Goal: Transaction & Acquisition: Purchase product/service

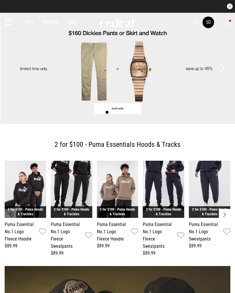
click at [8, 21] on icon at bounding box center [7, 22] width 7 height 10
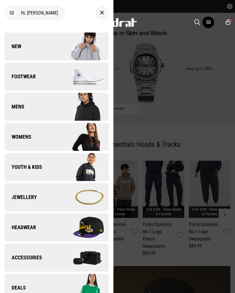
click at [23, 41] on link "New" at bounding box center [57, 46] width 104 height 28
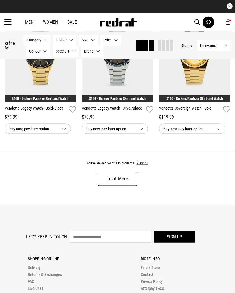
scroll to position [1101, 0]
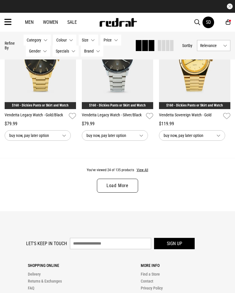
click at [126, 187] on link "Load More" at bounding box center [117, 186] width 41 height 14
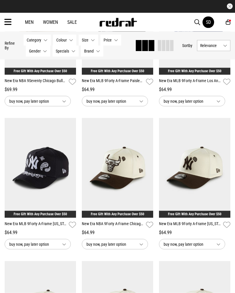
scroll to position [1422, 0]
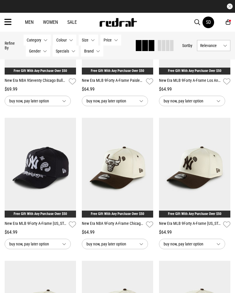
click at [42, 175] on img at bounding box center [40, 168] width 71 height 100
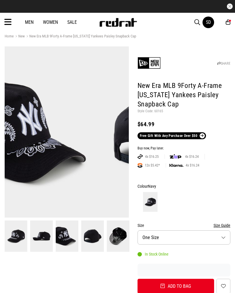
scroll to position [7, 0]
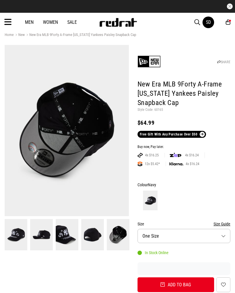
click at [181, 286] on button "Add to bag" at bounding box center [175, 284] width 77 height 15
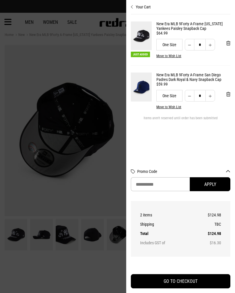
click at [225, 95] on button "'Remove from cart" at bounding box center [227, 94] width 13 height 14
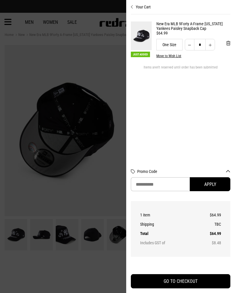
click at [141, 7] on button "Your Cart" at bounding box center [180, 4] width 99 height 9
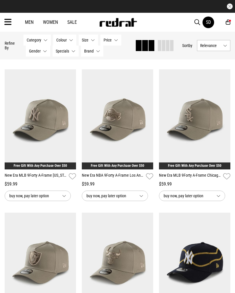
scroll to position [918, 0]
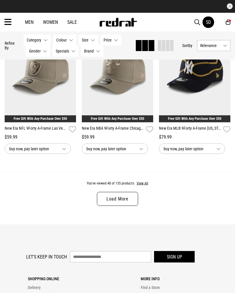
click at [127, 203] on link "Load More" at bounding box center [117, 199] width 41 height 14
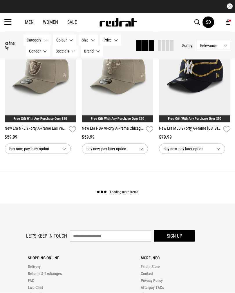
scroll to position [1121, 0]
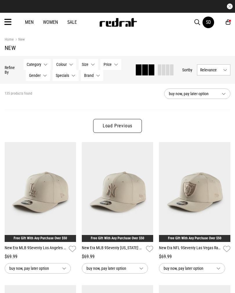
click at [119, 125] on link "Load Previous" at bounding box center [117, 126] width 49 height 14
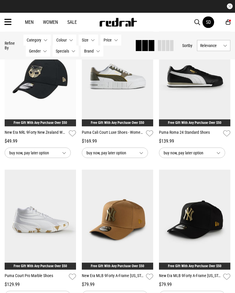
scroll to position [369, 0]
click at [40, 206] on img at bounding box center [40, 219] width 71 height 100
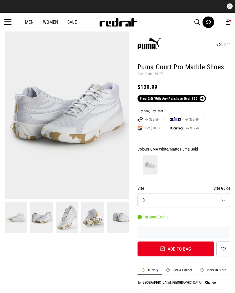
scroll to position [24, 0]
click at [174, 194] on button "Size 8" at bounding box center [183, 200] width 93 height 14
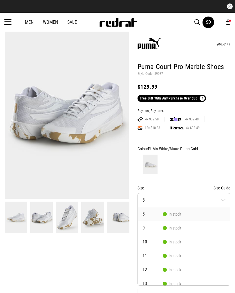
scroll to position [0, 0]
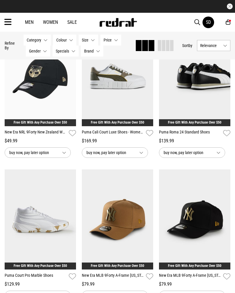
click at [187, 107] on img at bounding box center [194, 76] width 71 height 100
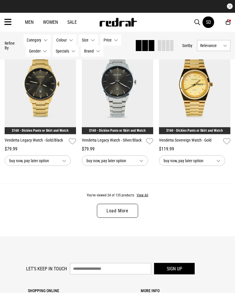
scroll to position [1076, 0]
click at [131, 215] on link "Load More" at bounding box center [117, 210] width 41 height 14
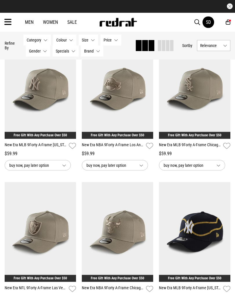
scroll to position [2073, 0]
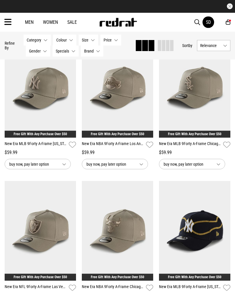
click at [11, 20] on icon at bounding box center [7, 22] width 7 height 10
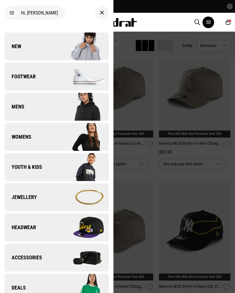
click at [24, 132] on link "Womens" at bounding box center [57, 137] width 104 height 28
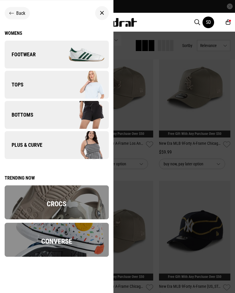
click at [12, 31] on div "Womens" at bounding box center [57, 33] width 104 height 6
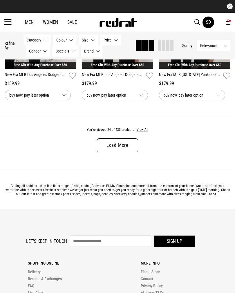
scroll to position [1142, 0]
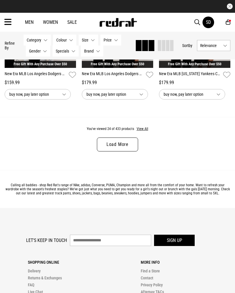
click at [131, 144] on link "Load More" at bounding box center [117, 144] width 41 height 14
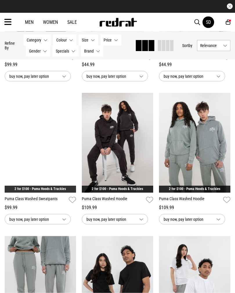
scroll to position [1732, 0]
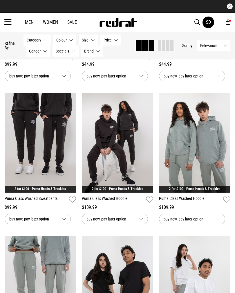
click at [44, 124] on img at bounding box center [40, 143] width 71 height 100
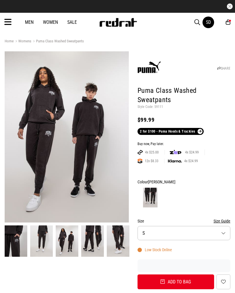
click at [192, 281] on button "Add to bag" at bounding box center [175, 281] width 77 height 15
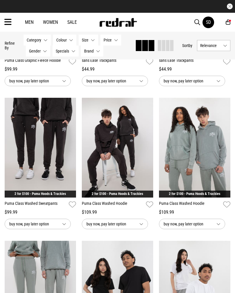
click at [134, 170] on img at bounding box center [117, 148] width 71 height 100
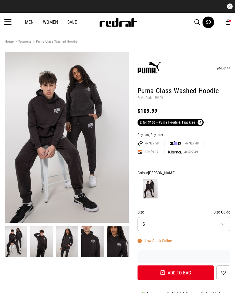
click at [180, 272] on button "Add to bag" at bounding box center [175, 272] width 77 height 15
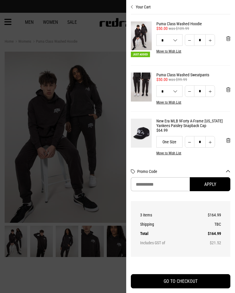
click at [141, 9] on button "Your Cart" at bounding box center [180, 4] width 99 height 9
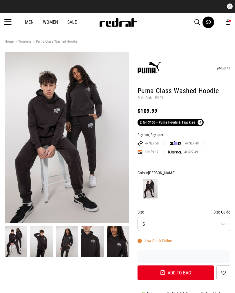
click at [5, 23] on icon at bounding box center [7, 22] width 7 height 10
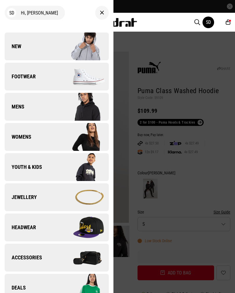
click at [52, 81] on link "Footwear" at bounding box center [57, 77] width 104 height 28
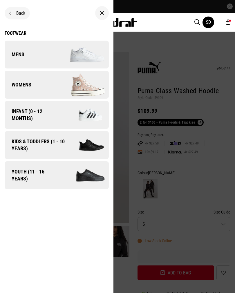
click at [102, 12] on icon at bounding box center [102, 13] width 4 height 7
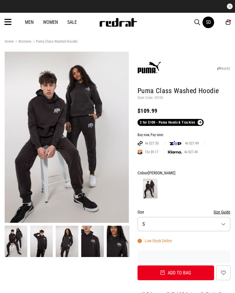
click at [196, 23] on span "button" at bounding box center [197, 22] width 6 height 7
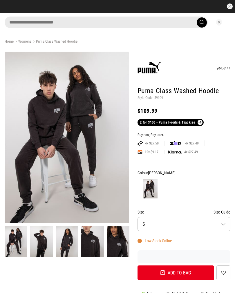
click at [122, 23] on input "search" at bounding box center [106, 23] width 203 height 12
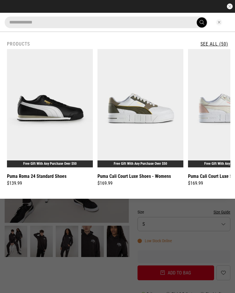
type input "**********"
click at [201, 22] on button "submit" at bounding box center [201, 22] width 10 height 10
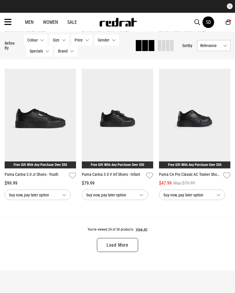
scroll to position [1035, 0]
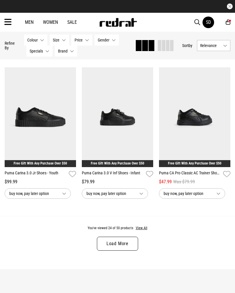
click at [129, 246] on link "Load More" at bounding box center [117, 243] width 41 height 14
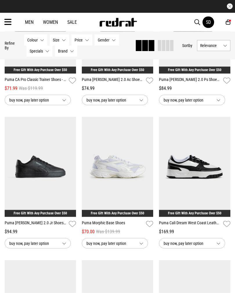
scroll to position [1278, 0]
click at [33, 147] on img at bounding box center [40, 166] width 71 height 100
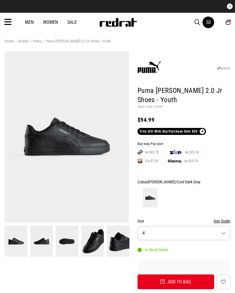
click at [218, 234] on button "Size 4" at bounding box center [183, 233] width 93 height 14
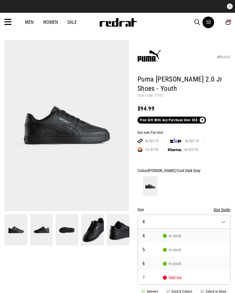
click at [175, 263] on span "In stock" at bounding box center [172, 263] width 18 height 5
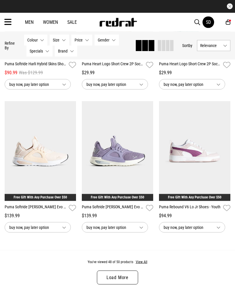
scroll to position [1148, 0]
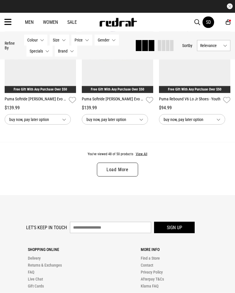
click at [128, 175] on link "Load More" at bounding box center [117, 170] width 41 height 14
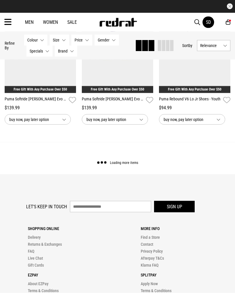
scroll to position [1149, 0]
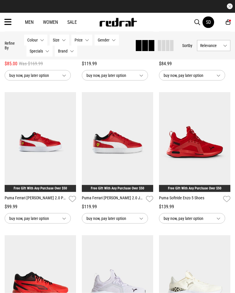
click at [10, 19] on icon at bounding box center [7, 22] width 7 height 10
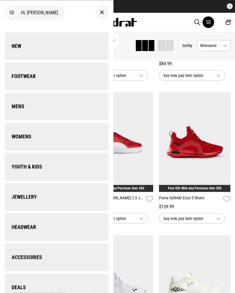
scroll to position [621, 0]
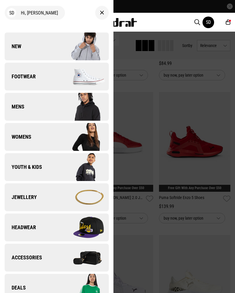
click at [30, 258] on span "Accessories" at bounding box center [23, 257] width 37 height 7
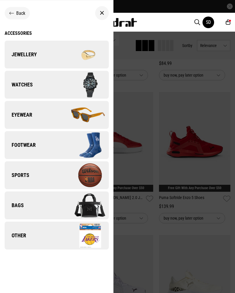
click at [40, 55] on link "Jewellery" at bounding box center [57, 55] width 104 height 28
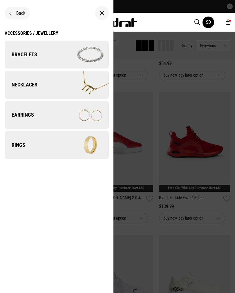
click at [20, 30] on div "Accessories / Jewellery" at bounding box center [32, 33] width 54 height 6
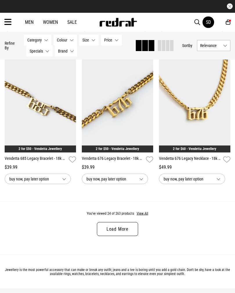
scroll to position [1059, 0]
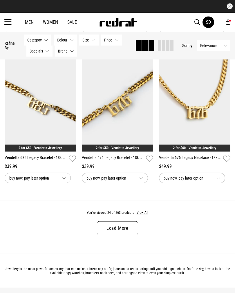
click at [133, 230] on link "Load More" at bounding box center [117, 228] width 41 height 14
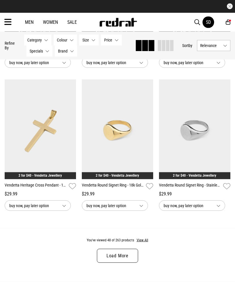
scroll to position [2177, 0]
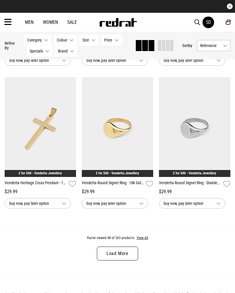
click at [130, 260] on link "Load More" at bounding box center [117, 253] width 41 height 14
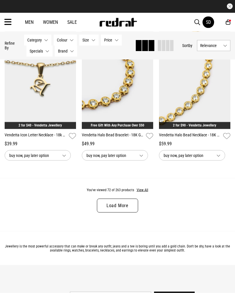
scroll to position [3374, 0]
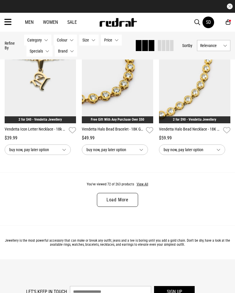
click at [131, 207] on link "Load More" at bounding box center [117, 200] width 41 height 14
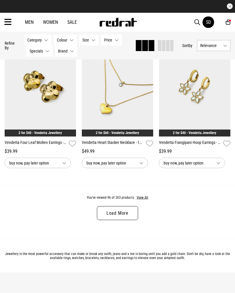
scroll to position [4506, 0]
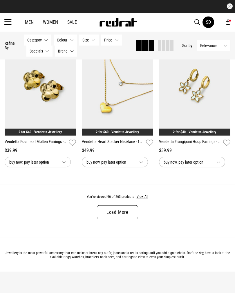
click at [127, 219] on link "Load More" at bounding box center [117, 212] width 41 height 14
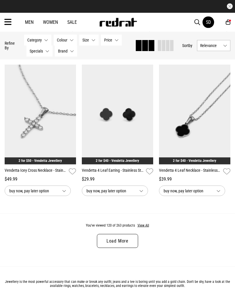
scroll to position [5621, 0]
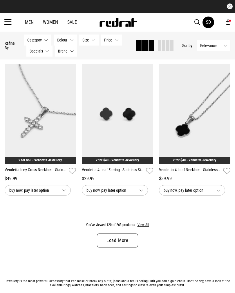
click at [122, 247] on link "Load More" at bounding box center [117, 240] width 41 height 14
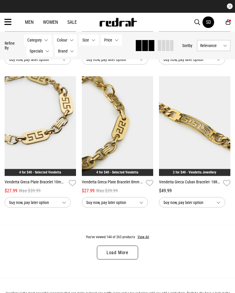
scroll to position [6753, 0]
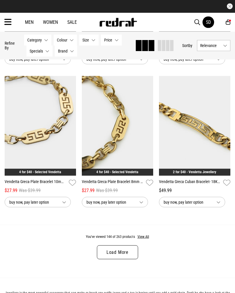
click at [128, 259] on link "Load More" at bounding box center [117, 252] width 41 height 14
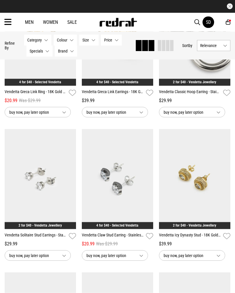
scroll to position [7273, 0]
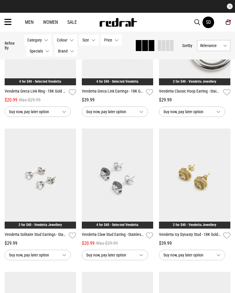
click at [37, 228] on img at bounding box center [40, 178] width 71 height 100
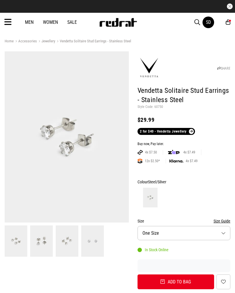
click at [196, 280] on button "Add to bag" at bounding box center [175, 281] width 77 height 15
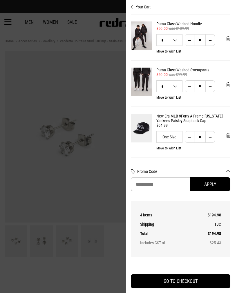
click at [145, 7] on button "Your Cart" at bounding box center [180, 4] width 99 height 9
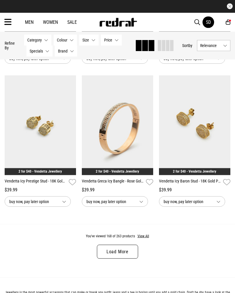
scroll to position [1068, 0]
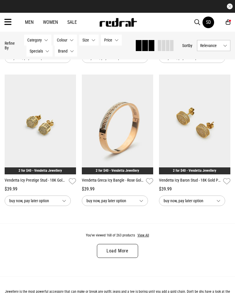
click at [124, 253] on link "Load More" at bounding box center [117, 251] width 41 height 14
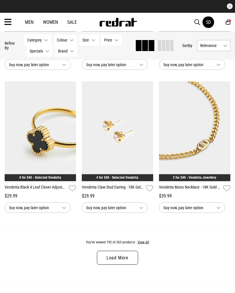
scroll to position [2205, 0]
click at [136, 262] on link "Load More" at bounding box center [117, 257] width 41 height 14
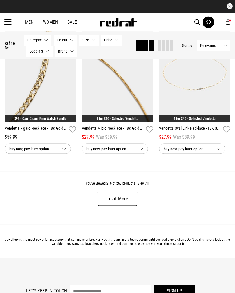
scroll to position [3415, 0]
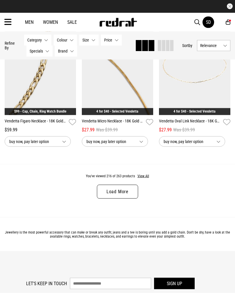
click at [130, 198] on link "Load More" at bounding box center [117, 192] width 41 height 14
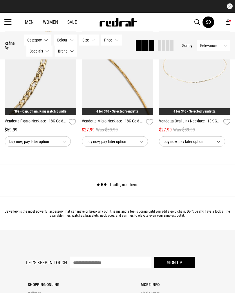
scroll to position [3415, 0]
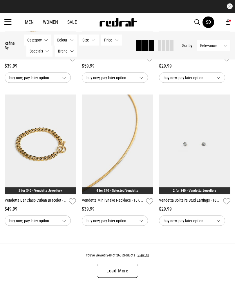
scroll to position [4480, 0]
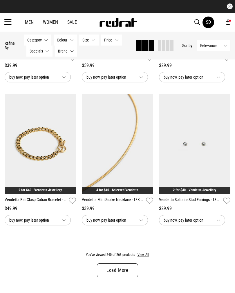
click at [230, 23] on icon at bounding box center [227, 22] width 5 height 6
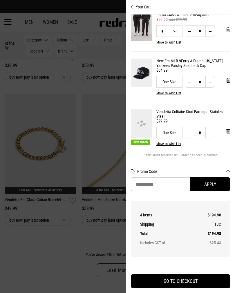
scroll to position [55, 0]
click at [144, 8] on button "Your Cart" at bounding box center [180, 4] width 99 height 9
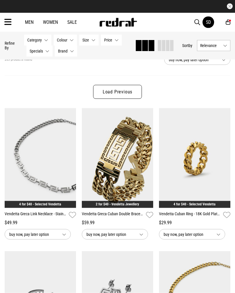
scroll to position [0, 0]
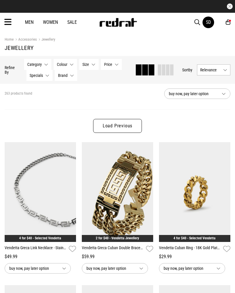
click at [129, 132] on link "Load Previous" at bounding box center [117, 126] width 49 height 14
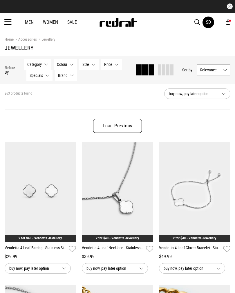
click at [132, 124] on link "Load Previous" at bounding box center [117, 126] width 49 height 14
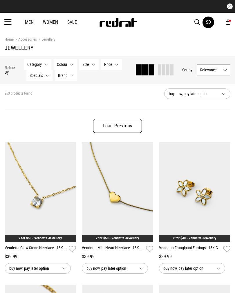
click at [133, 130] on link "Load Previous" at bounding box center [117, 126] width 49 height 14
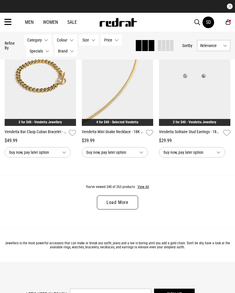
scroll to position [7980, 0]
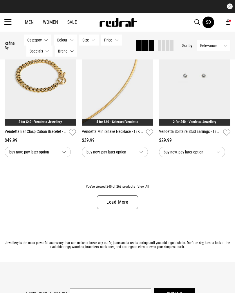
click at [122, 209] on link "Load More" at bounding box center [117, 202] width 41 height 14
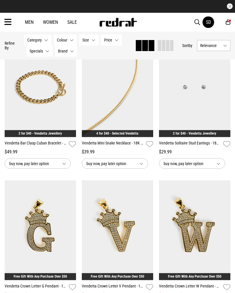
scroll to position [7965, 0]
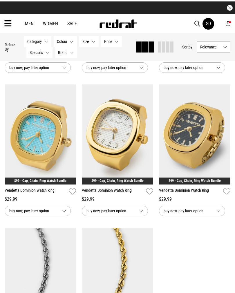
scroll to position [8922, 0]
